Goal: Information Seeking & Learning: Learn about a topic

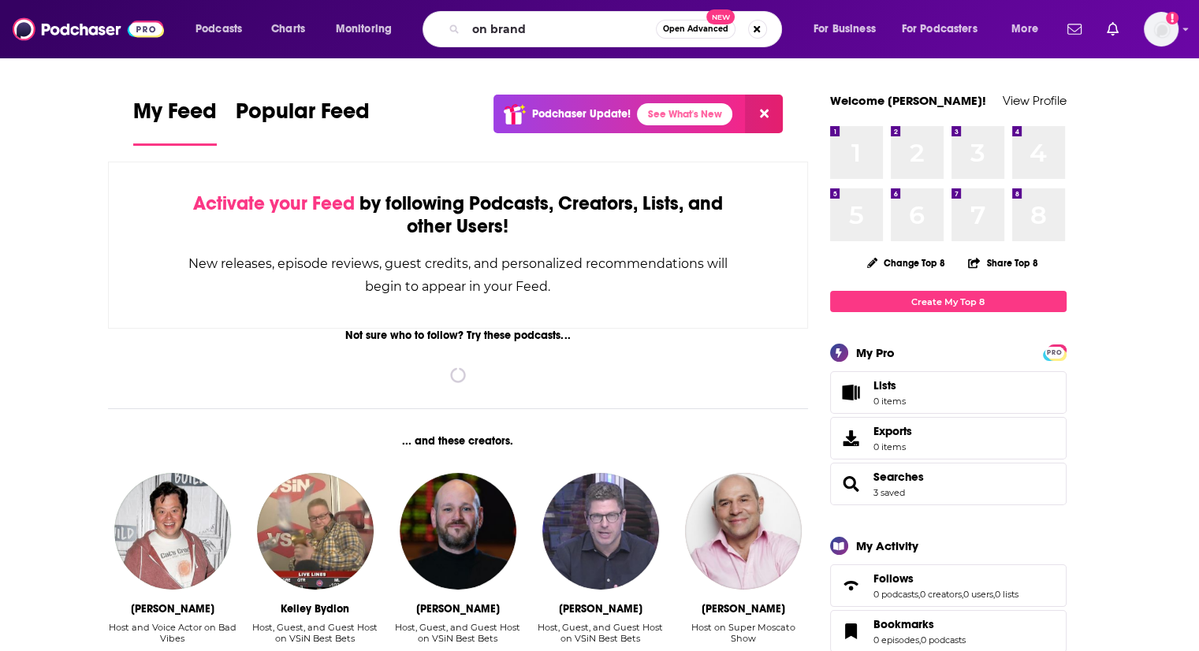
type input "on brand"
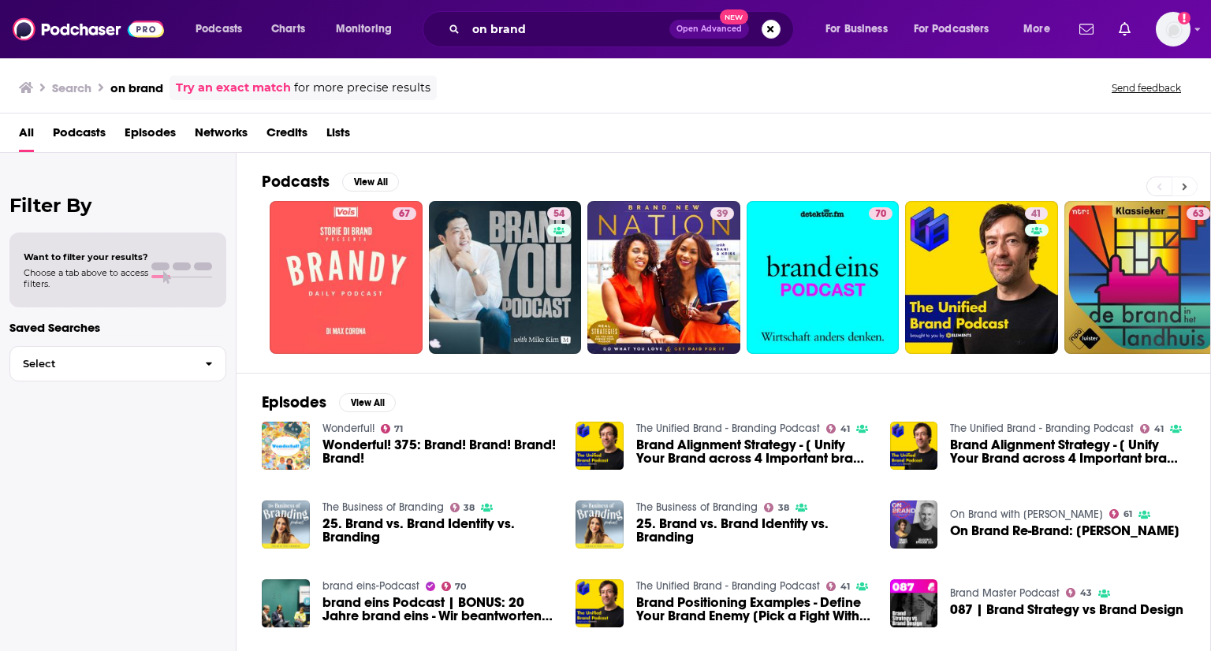
click at [1184, 190] on icon at bounding box center [1184, 186] width 6 height 11
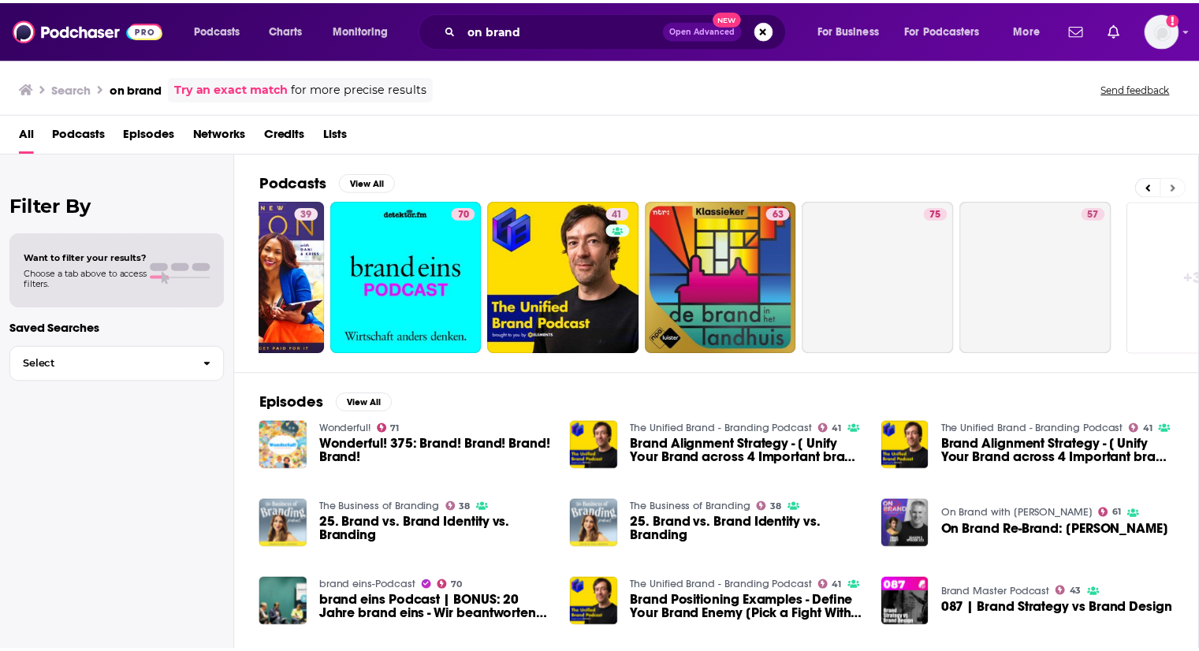
scroll to position [0, 498]
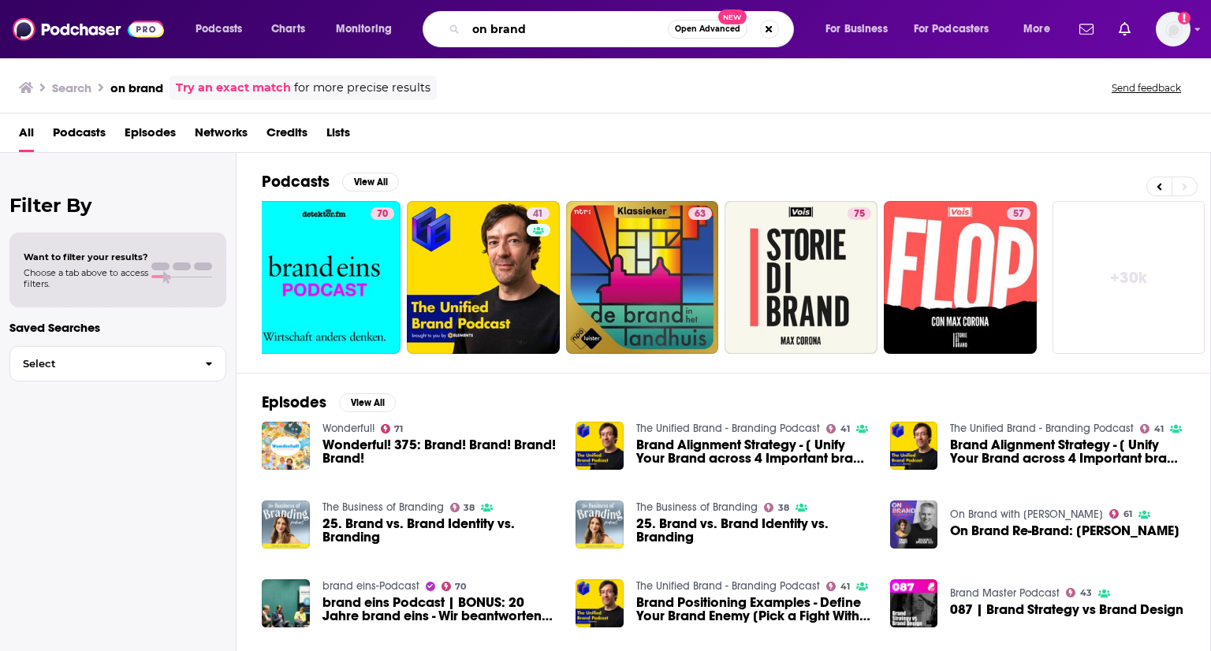
click at [588, 39] on input "on brand" at bounding box center [567, 29] width 202 height 25
click at [210, 94] on link "Try an exact match" at bounding box center [233, 88] width 115 height 18
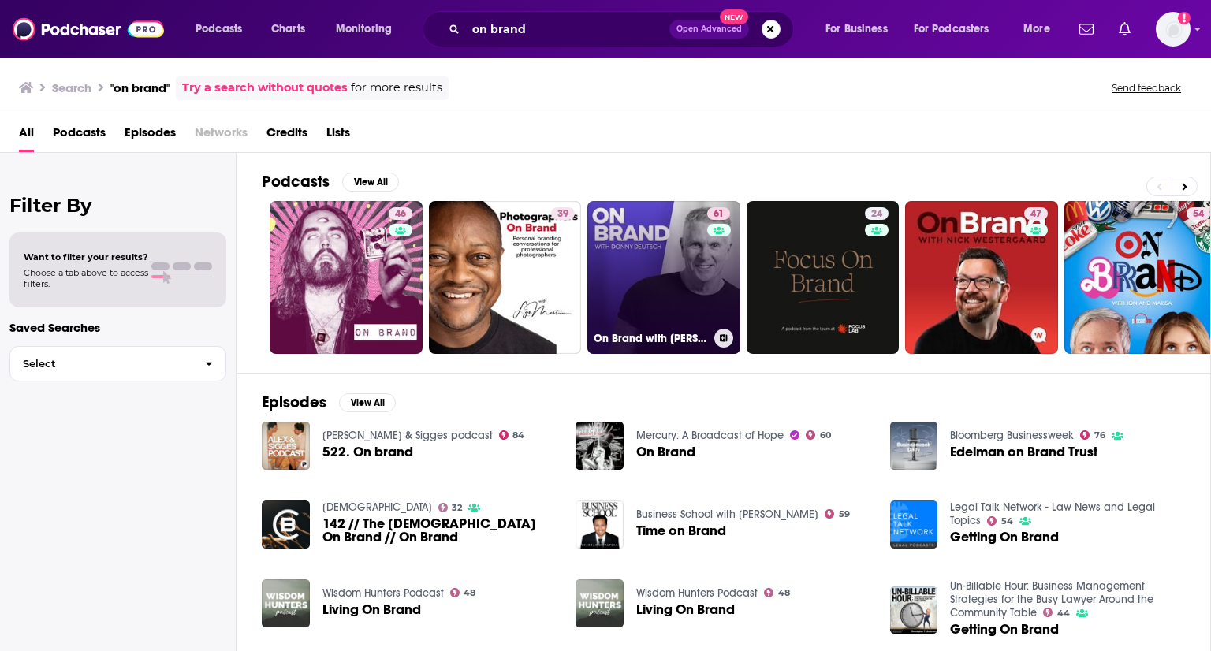
click at [643, 253] on link "61 On Brand with Donny Deutsch" at bounding box center [663, 277] width 153 height 153
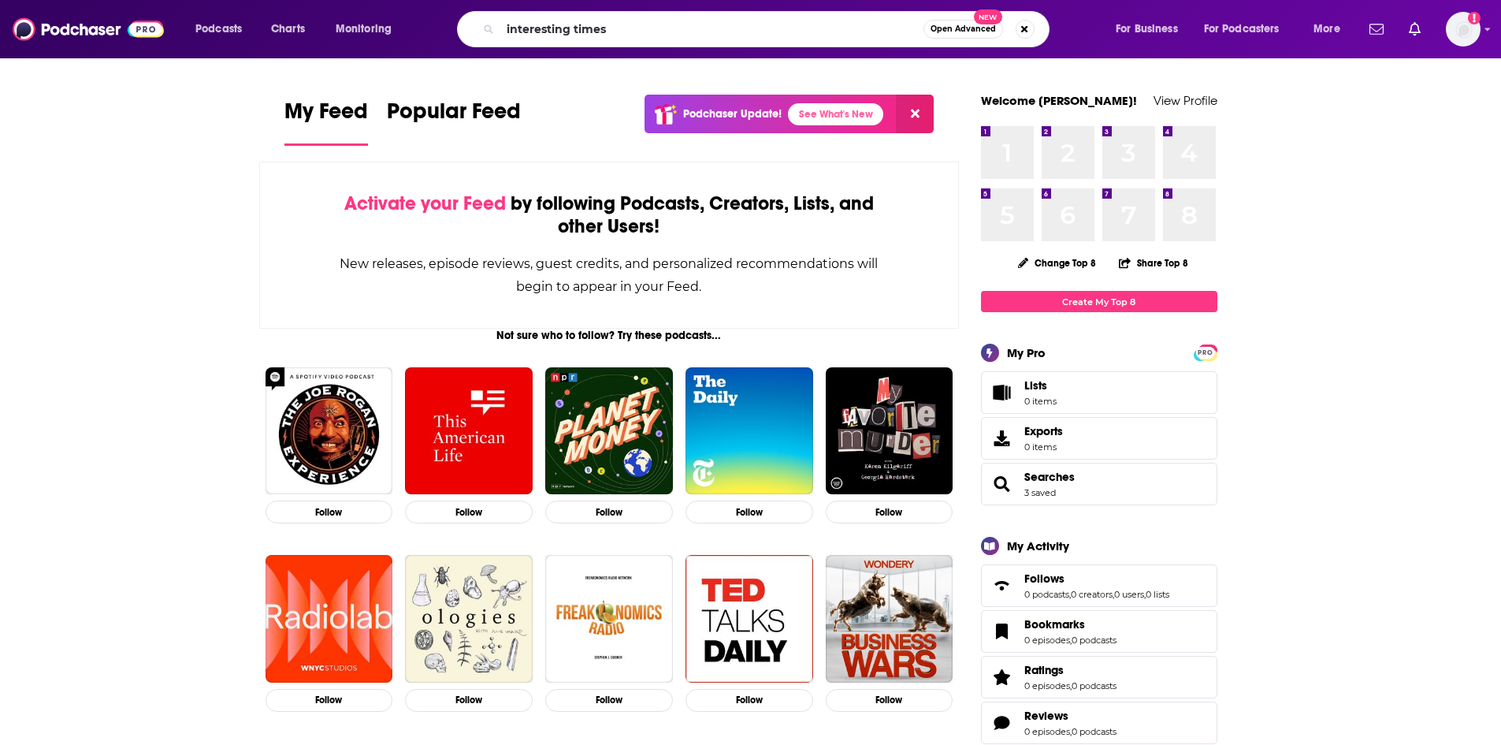
type input "interesting times"
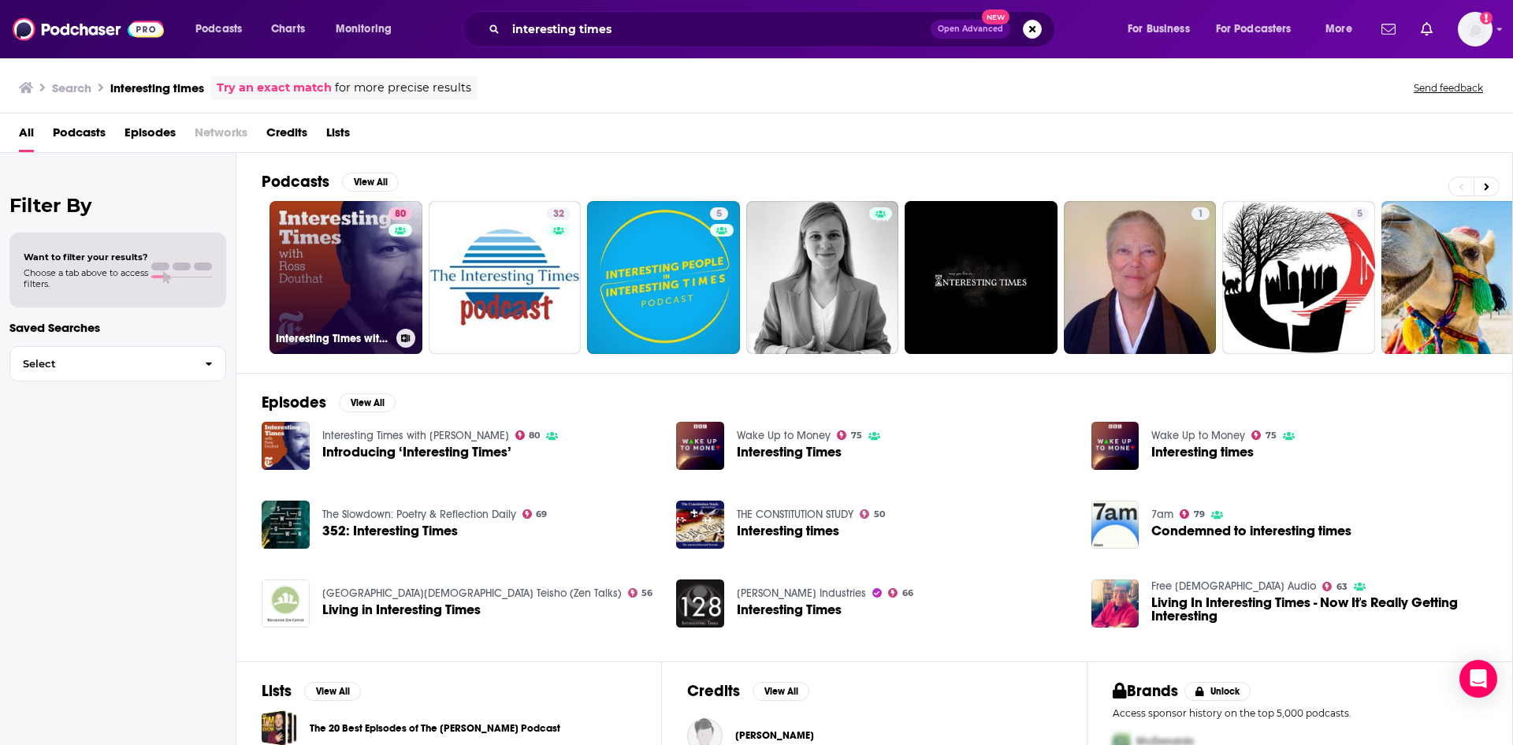
click at [293, 219] on link "80 Interesting Times with [PERSON_NAME]" at bounding box center [346, 277] width 153 height 153
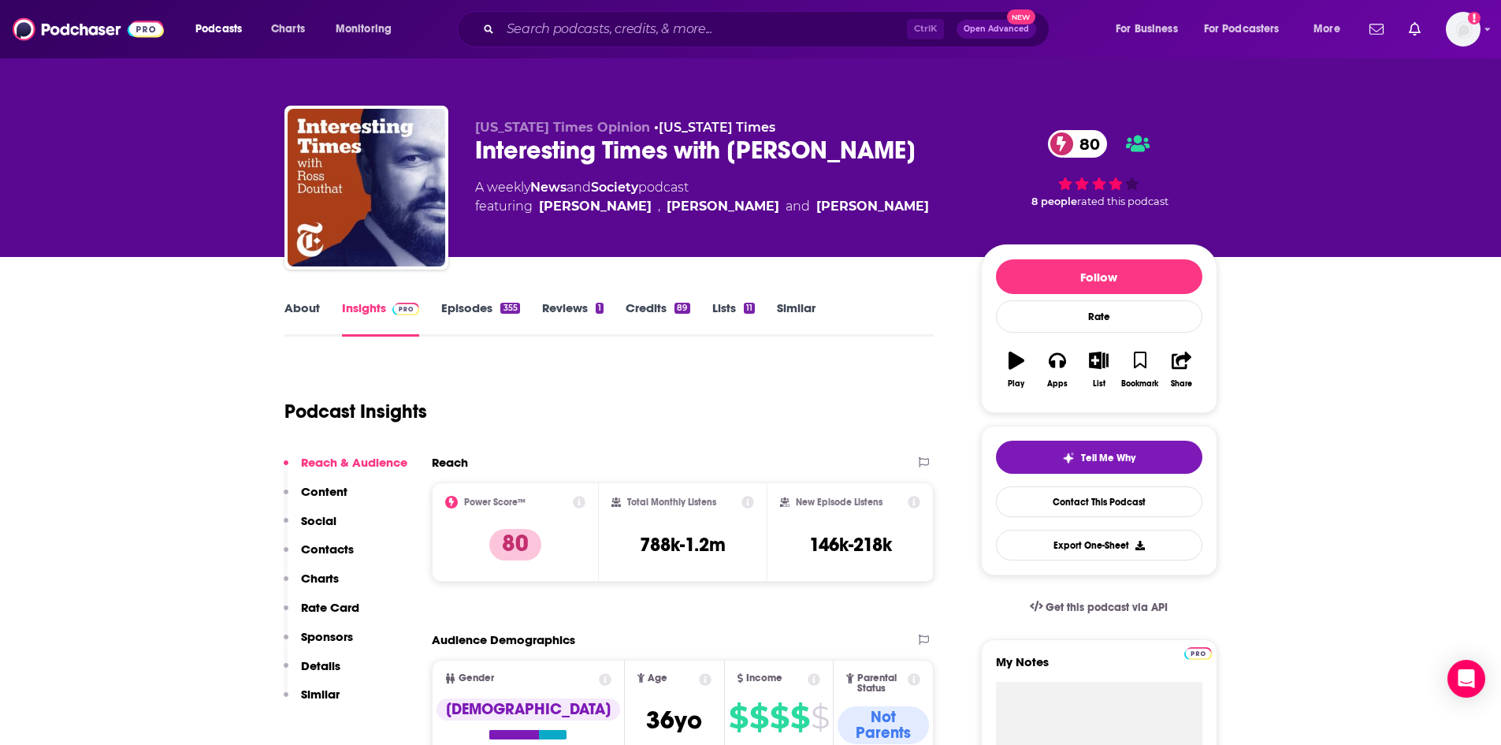
click at [544, 14] on div "Ctrl K Open Advanced New" at bounding box center [753, 29] width 593 height 36
click at [575, 50] on div "Podcasts Charts Monitoring Ctrl K Open Advanced New For Business For Podcasters…" at bounding box center [750, 29] width 1501 height 58
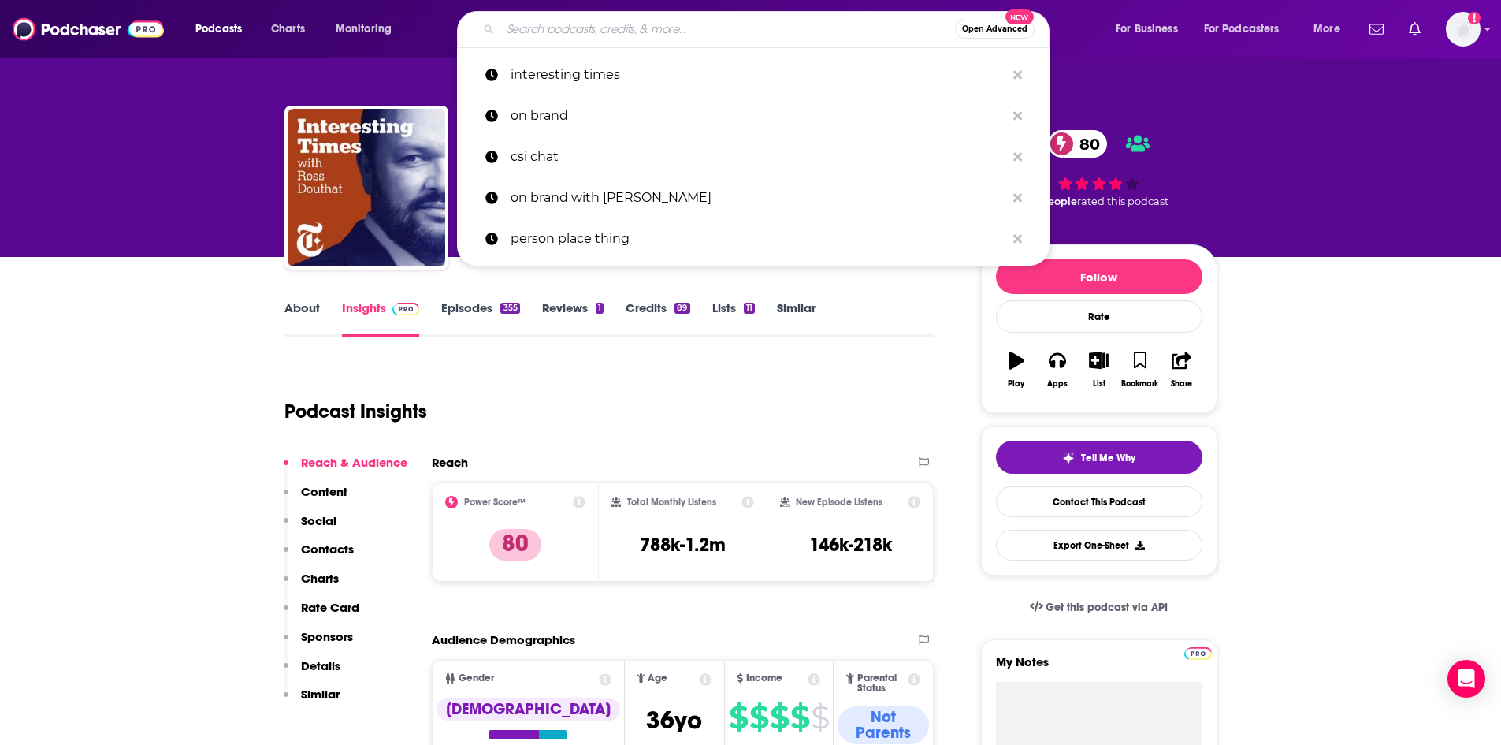
click at [575, 17] on input "Search podcasts, credits, & more..." at bounding box center [727, 29] width 455 height 25
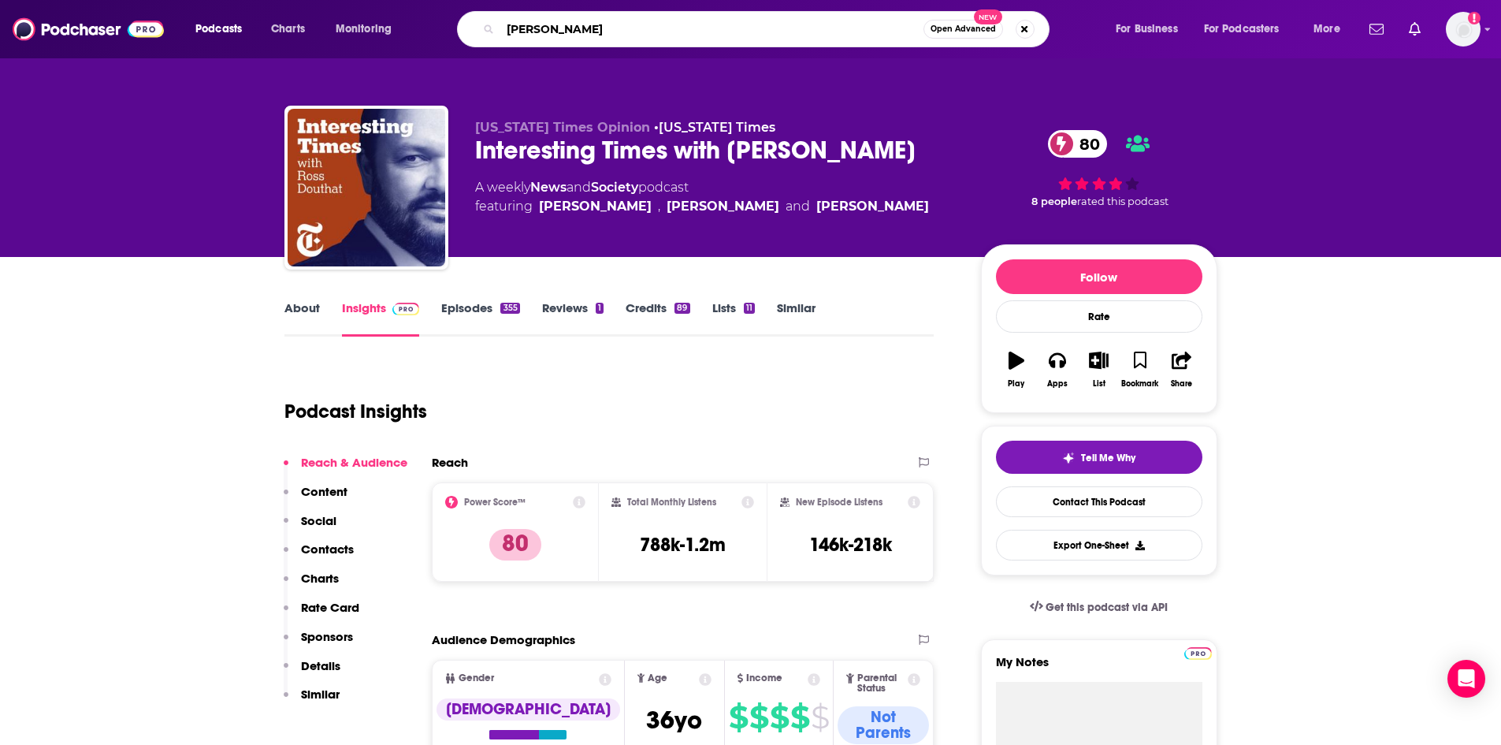
type input "[PERSON_NAME]"
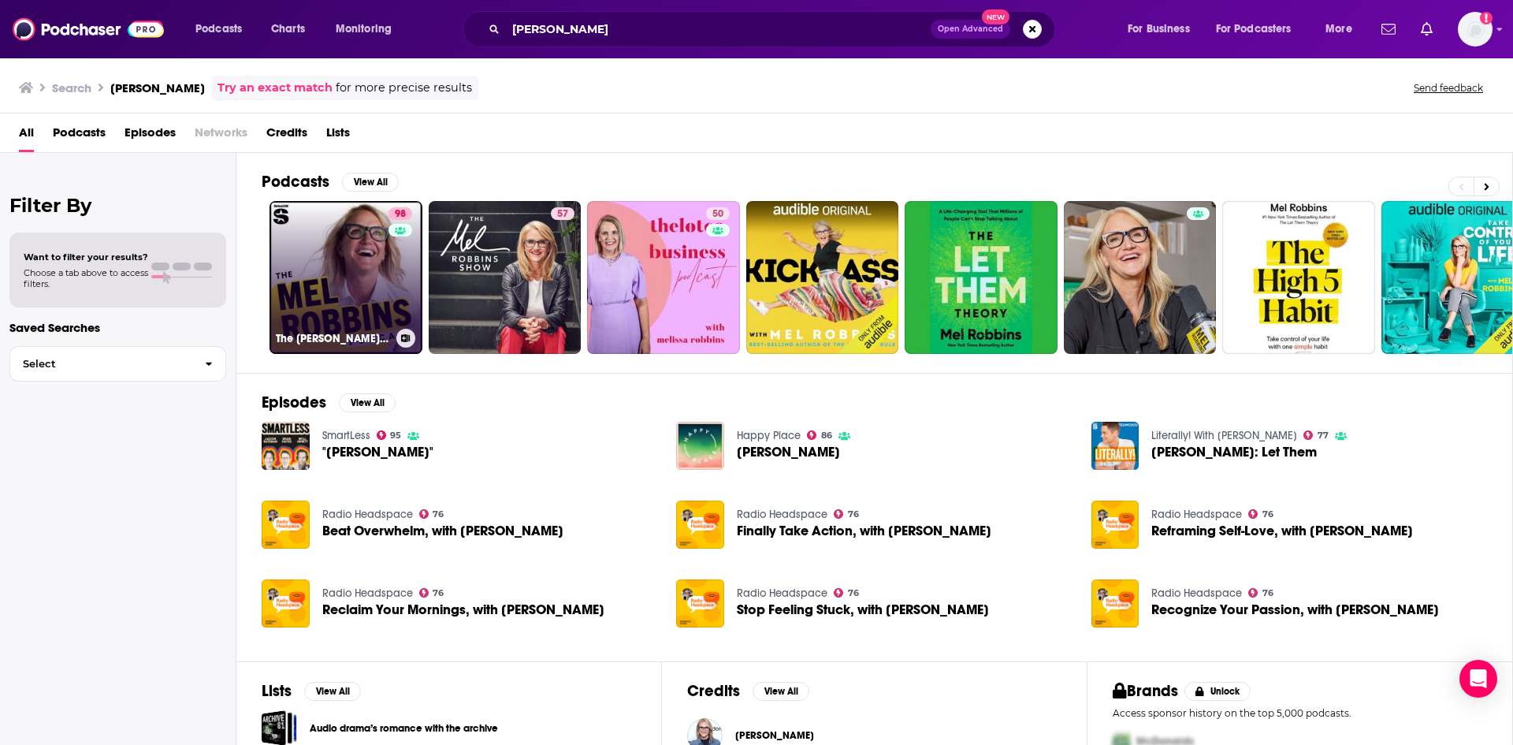
click at [337, 251] on link "98 The [PERSON_NAME] Podcast" at bounding box center [346, 277] width 153 height 153
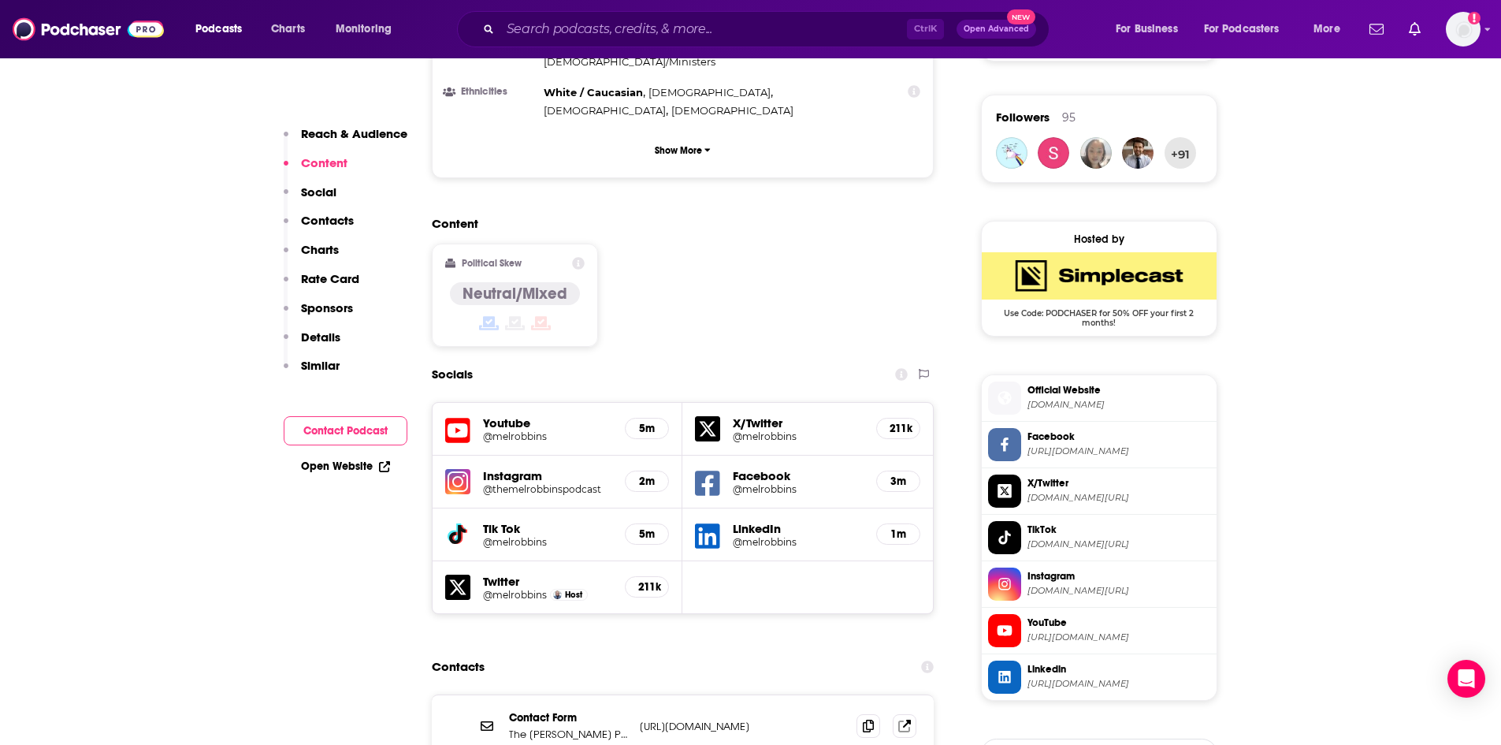
scroll to position [1261, 0]
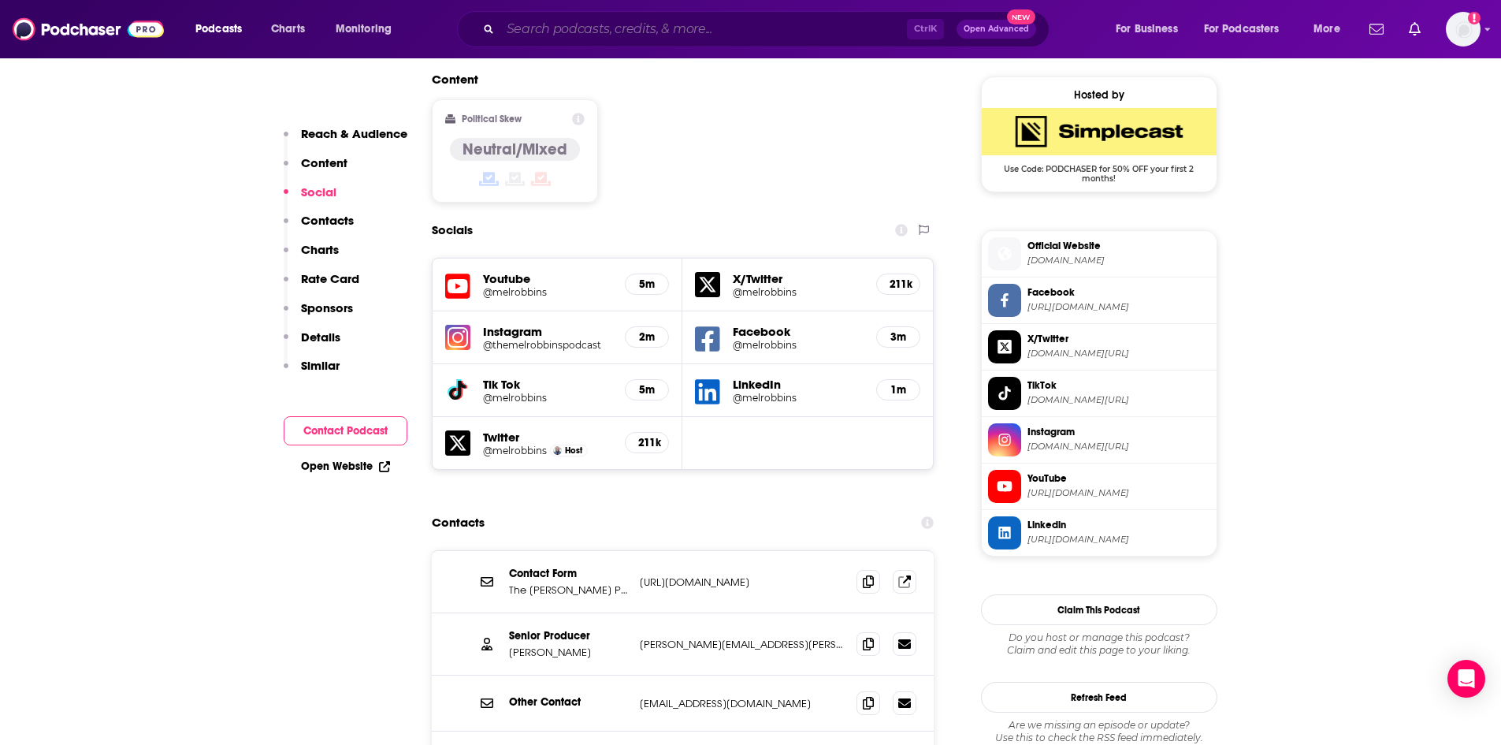
click at [573, 20] on input "Search podcasts, credits, & more..." at bounding box center [703, 29] width 407 height 25
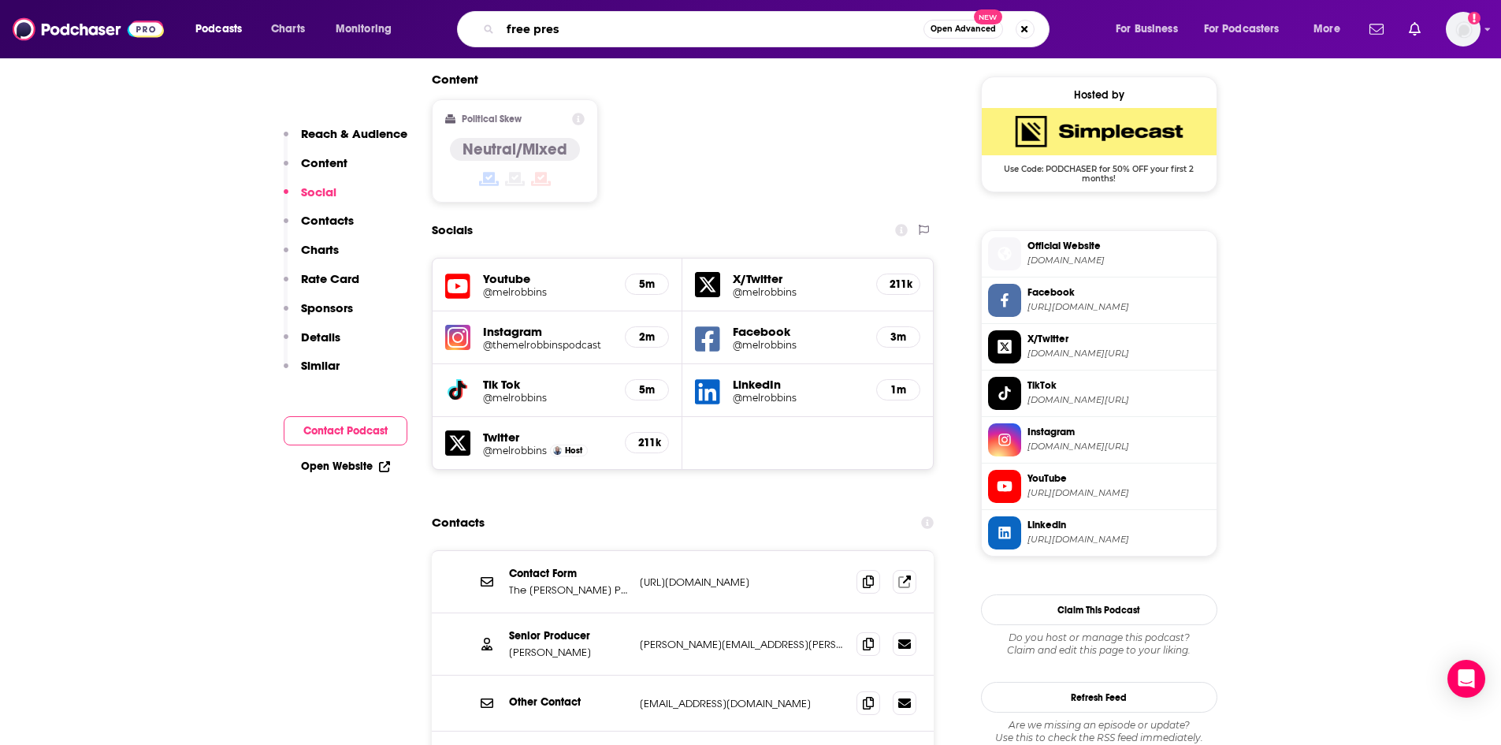
type input "free press"
